Goal: Check status

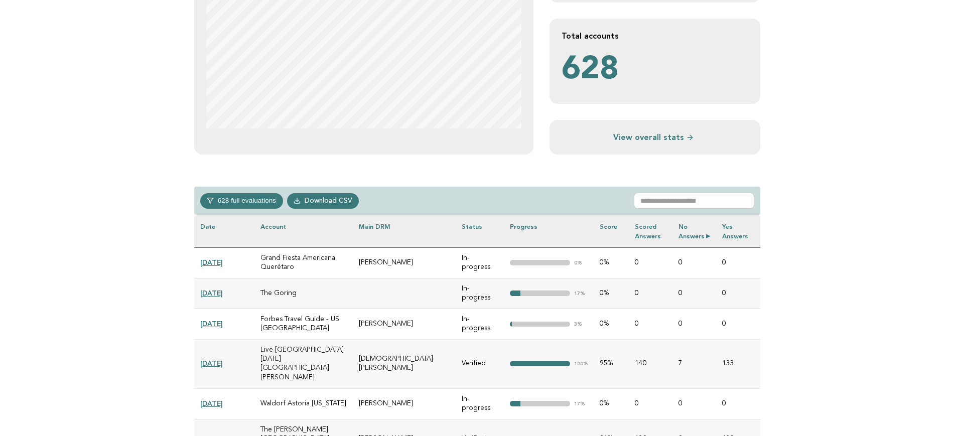
scroll to position [314, 0]
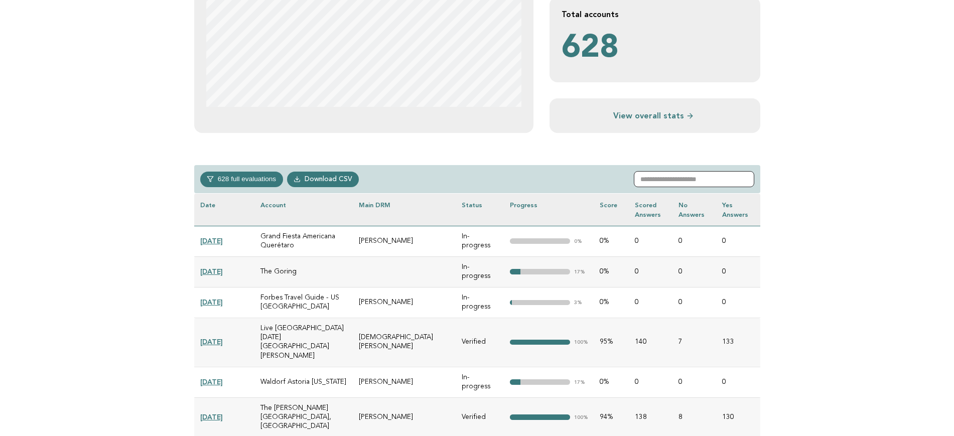
click at [698, 183] on input "text" at bounding box center [694, 179] width 120 height 16
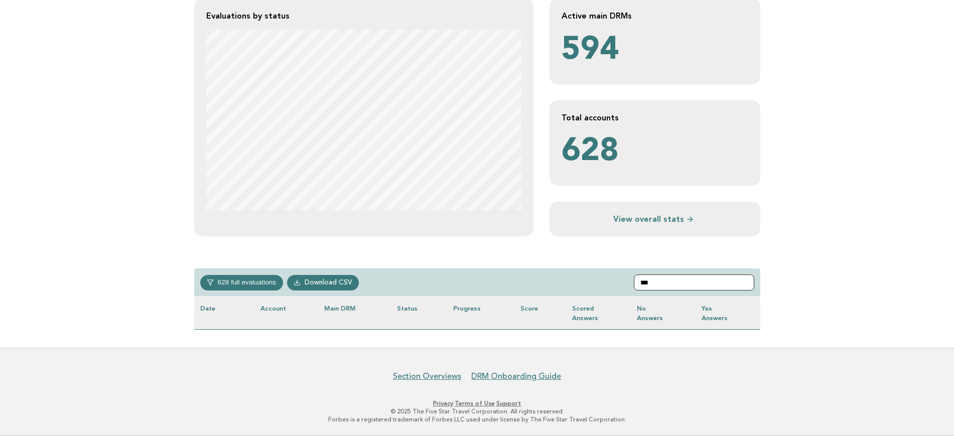
scroll to position [210, 0]
type input "*"
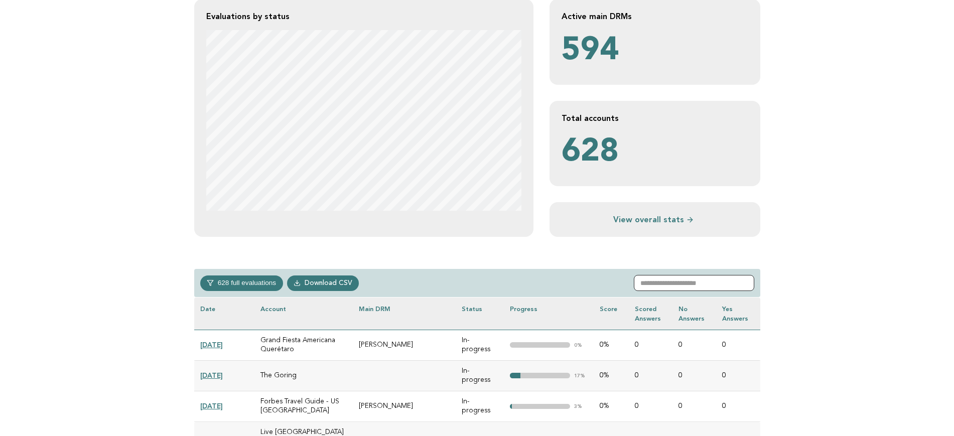
scroll to position [314, 0]
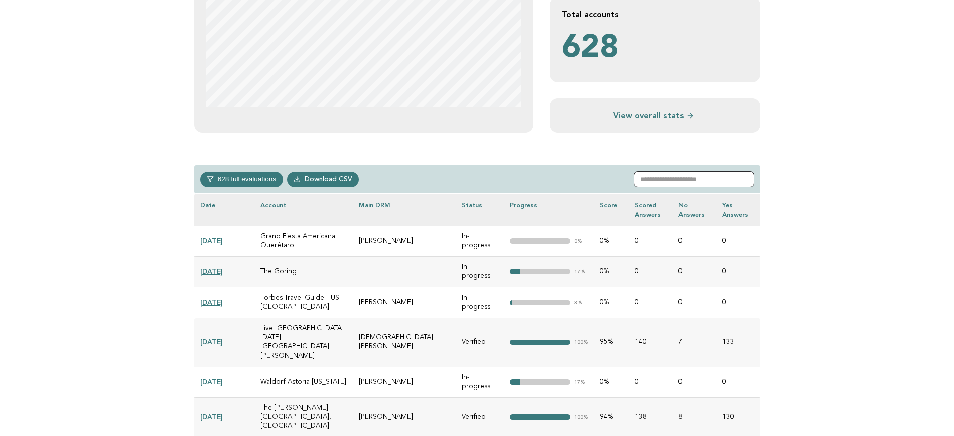
click at [705, 183] on input "text" at bounding box center [694, 179] width 120 height 16
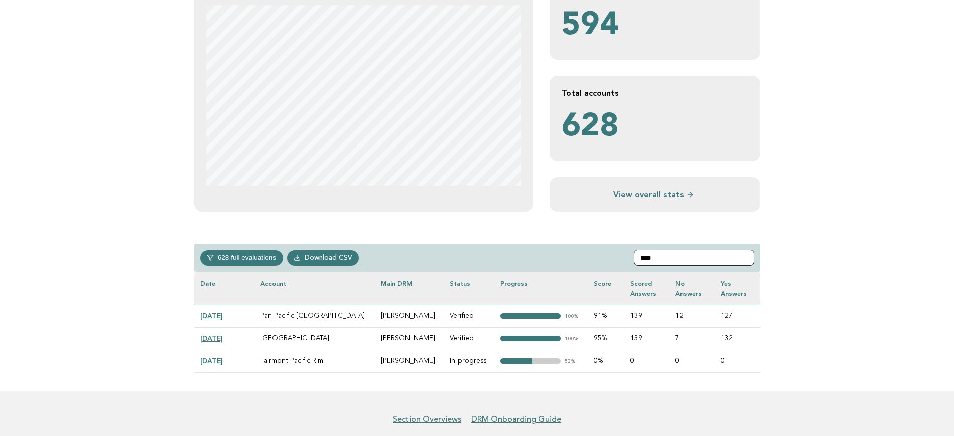
scroll to position [213, 0]
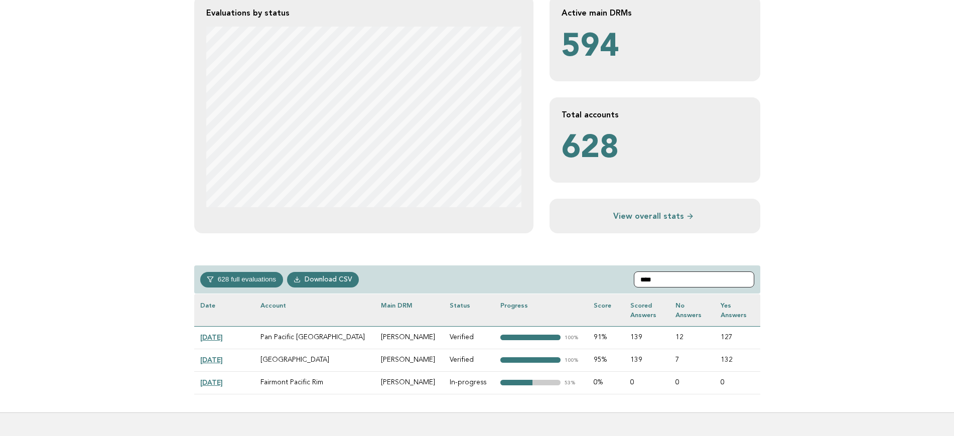
type input "****"
click at [223, 383] on link "[DATE]" at bounding box center [211, 382] width 23 height 8
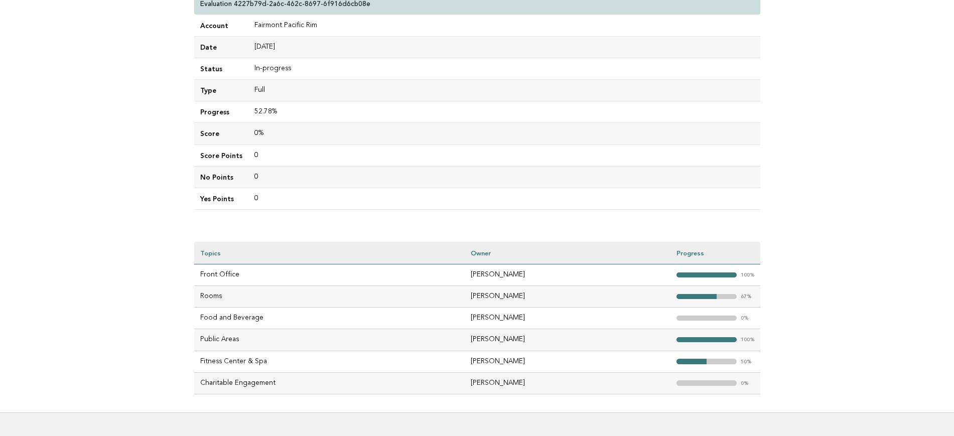
scroll to position [125, 0]
